Goal: Task Accomplishment & Management: Use online tool/utility

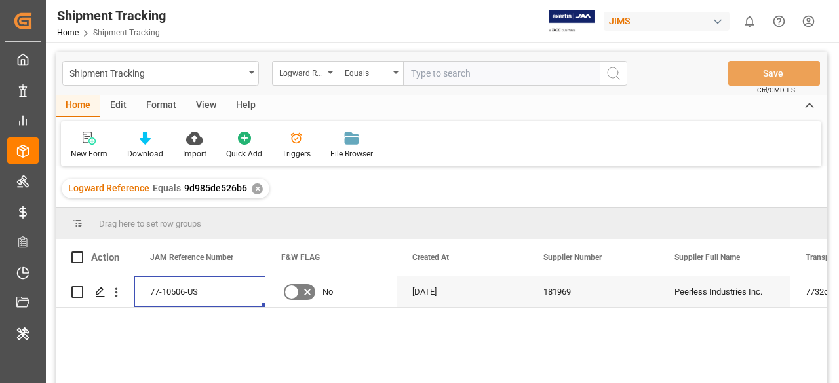
scroll to position [4, 0]
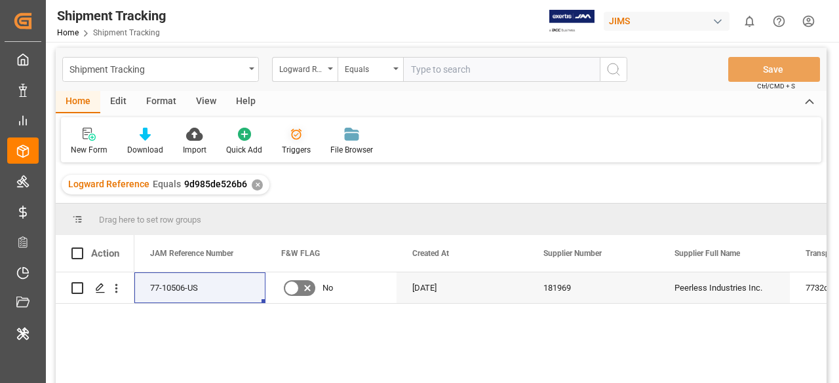
click at [285, 142] on div "Triggers" at bounding box center [296, 141] width 48 height 29
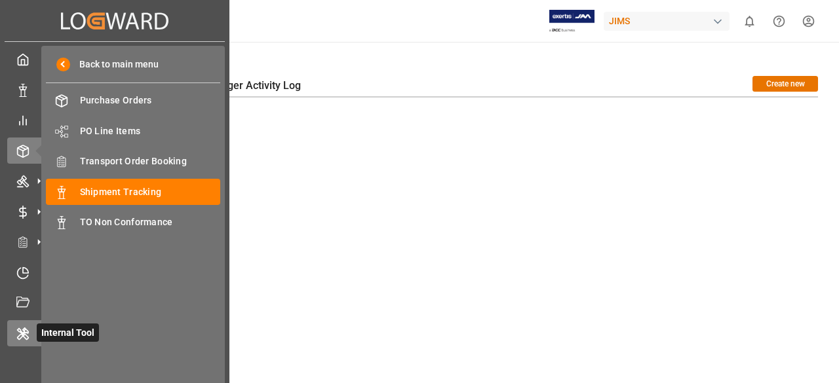
click at [23, 335] on icon at bounding box center [23, 334] width 10 height 12
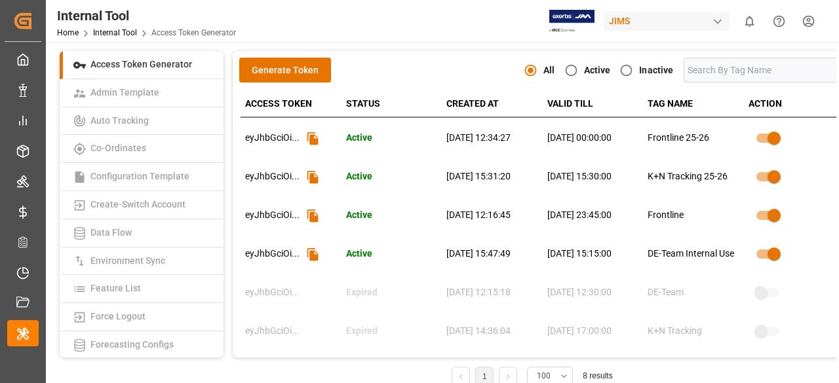
click at [315, 250] on icon at bounding box center [313, 255] width 14 height 14
click at [313, 214] on icon at bounding box center [313, 216] width 14 height 14
click at [389, 299] on td "Expired" at bounding box center [391, 293] width 101 height 39
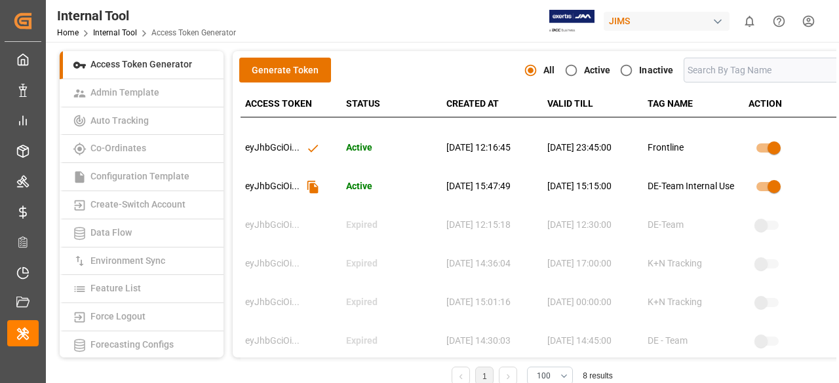
scroll to position [18, 0]
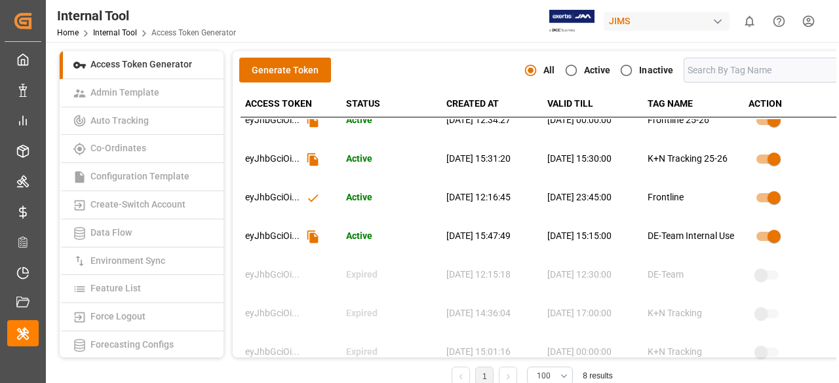
click at [310, 197] on icon at bounding box center [313, 198] width 14 height 14
click at [443, 65] on div "Generate Token All Active Inactive" at bounding box center [545, 71] width 612 height 26
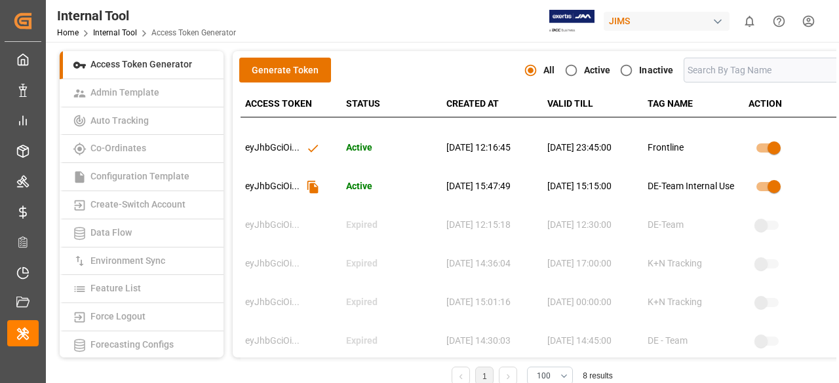
scroll to position [0, 0]
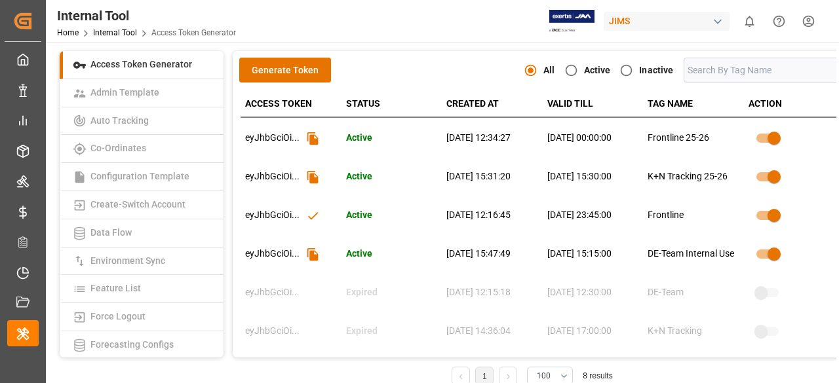
click at [316, 250] on icon at bounding box center [313, 255] width 14 height 14
click at [302, 248] on div "eyJhbGciOi ..." at bounding box center [289, 255] width 88 height 14
click at [311, 251] on icon at bounding box center [313, 255] width 14 height 14
click at [827, 228] on td at bounding box center [794, 216] width 101 height 39
click at [434, 51] on div "Generate Token All Active Inactive ACCESS TOKEN STATUS CREATED AT VALID TILL TA…" at bounding box center [543, 204] width 621 height 307
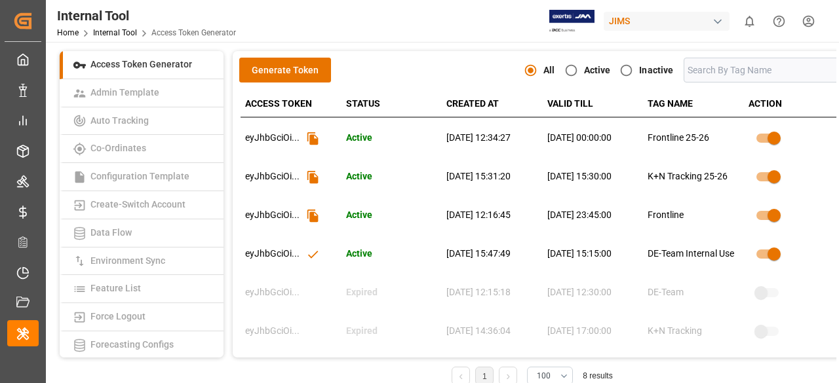
click at [313, 254] on icon at bounding box center [313, 254] width 10 height 8
click at [314, 214] on icon at bounding box center [313, 216] width 14 height 14
click at [312, 255] on icon at bounding box center [312, 254] width 11 height 12
click at [307, 254] on icon at bounding box center [313, 255] width 14 height 14
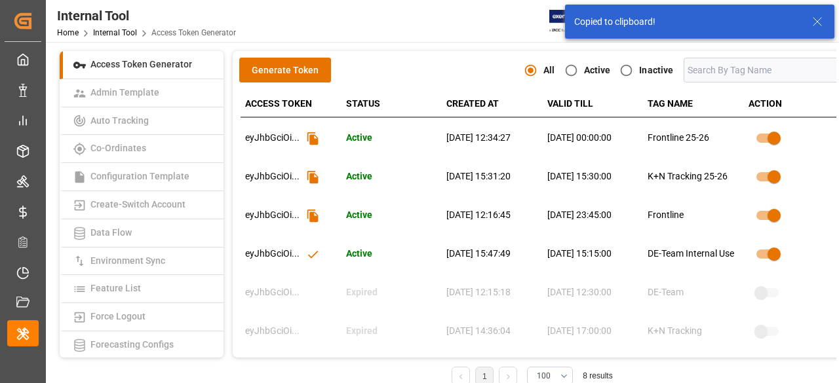
click at [309, 213] on icon at bounding box center [312, 215] width 11 height 12
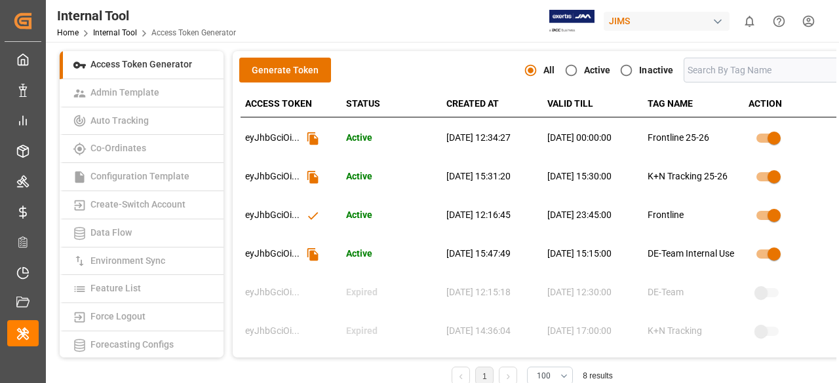
click at [311, 254] on icon at bounding box center [312, 254] width 11 height 12
click at [307, 256] on icon at bounding box center [313, 255] width 14 height 14
click at [309, 253] on icon at bounding box center [313, 255] width 14 height 14
click at [314, 217] on icon at bounding box center [312, 215] width 11 height 12
